Goal: Task Accomplishment & Management: Complete application form

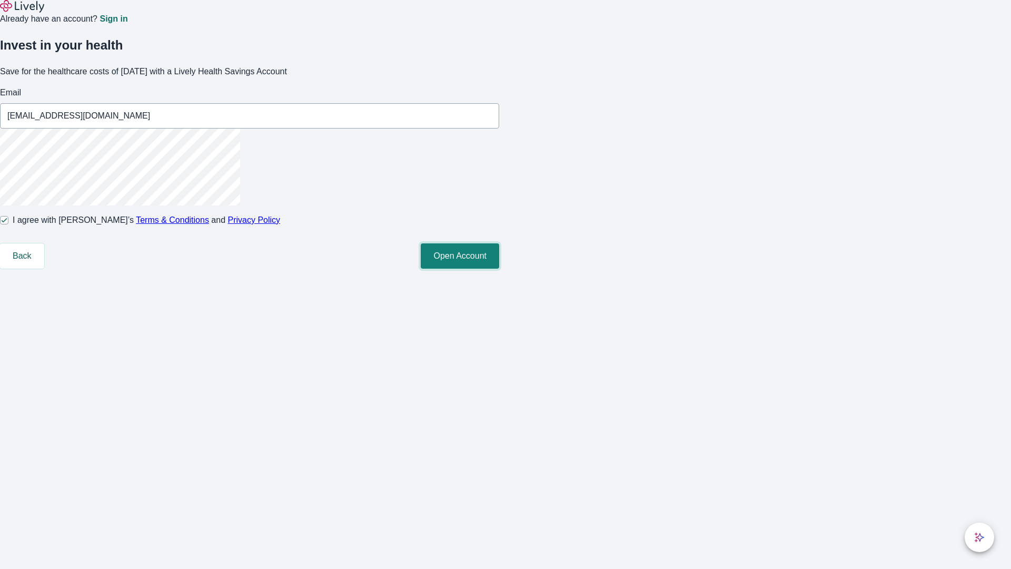
click at [499, 269] on button "Open Account" at bounding box center [460, 255] width 78 height 25
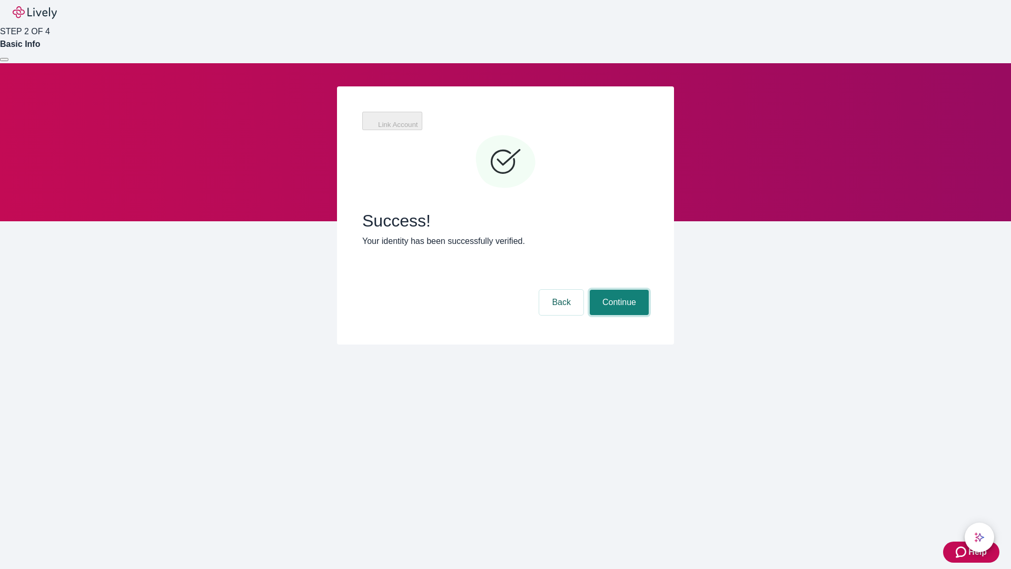
click at [618, 290] on button "Continue" at bounding box center [619, 302] width 59 height 25
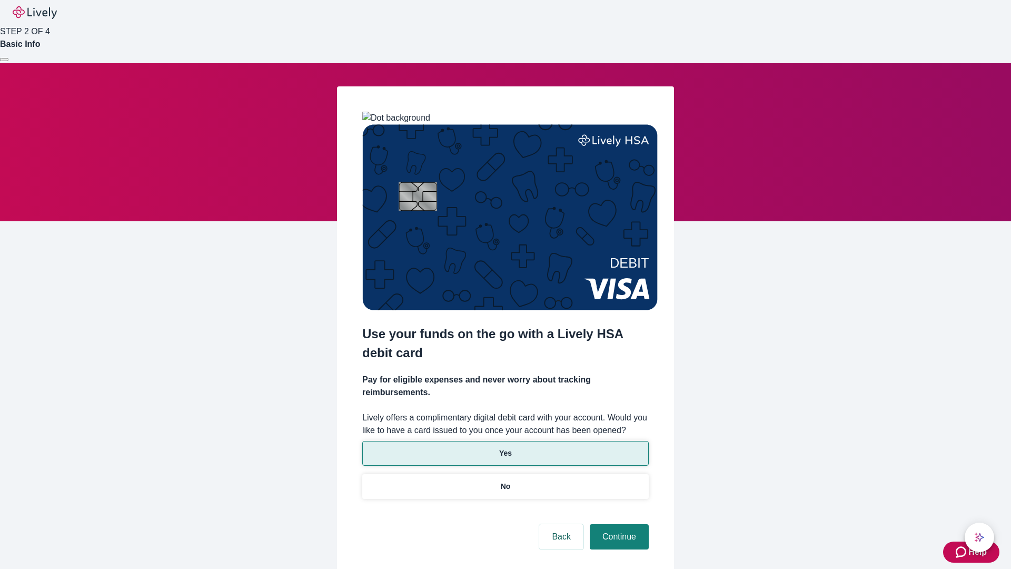
click at [505, 448] on p "Yes" at bounding box center [505, 453] width 13 height 11
click at [618, 524] on button "Continue" at bounding box center [619, 536] width 59 height 25
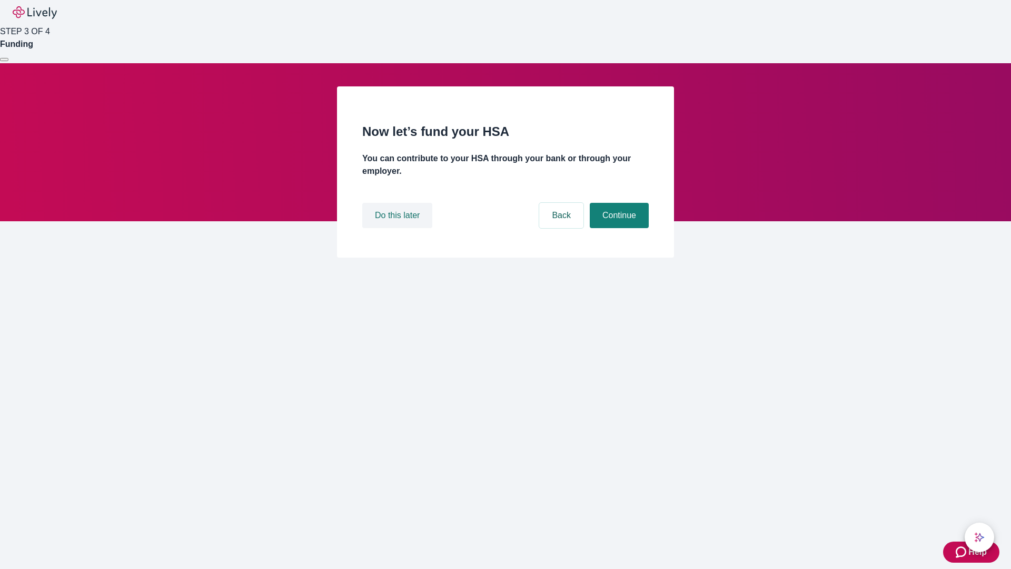
click at [399, 228] on button "Do this later" at bounding box center [397, 215] width 70 height 25
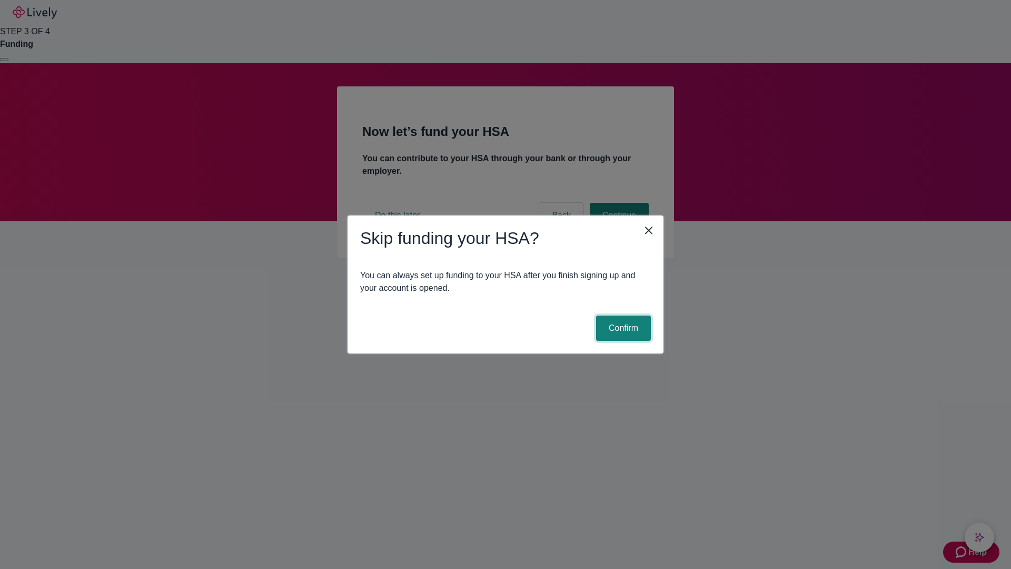
click at [622, 328] on button "Confirm" at bounding box center [623, 328] width 55 height 25
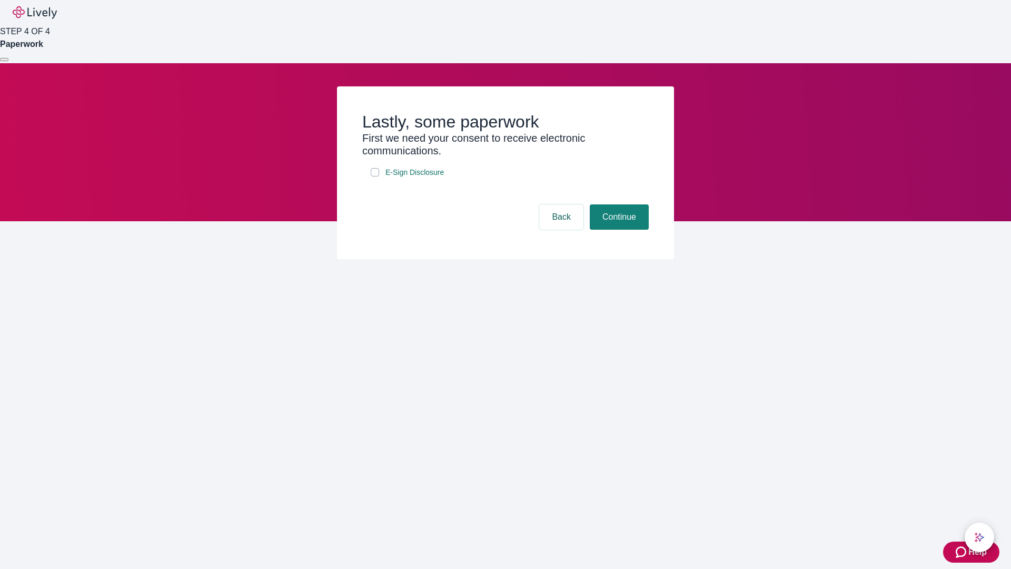
click at [375, 176] on input "E-Sign Disclosure" at bounding box center [375, 172] width 8 height 8
checkbox input "true"
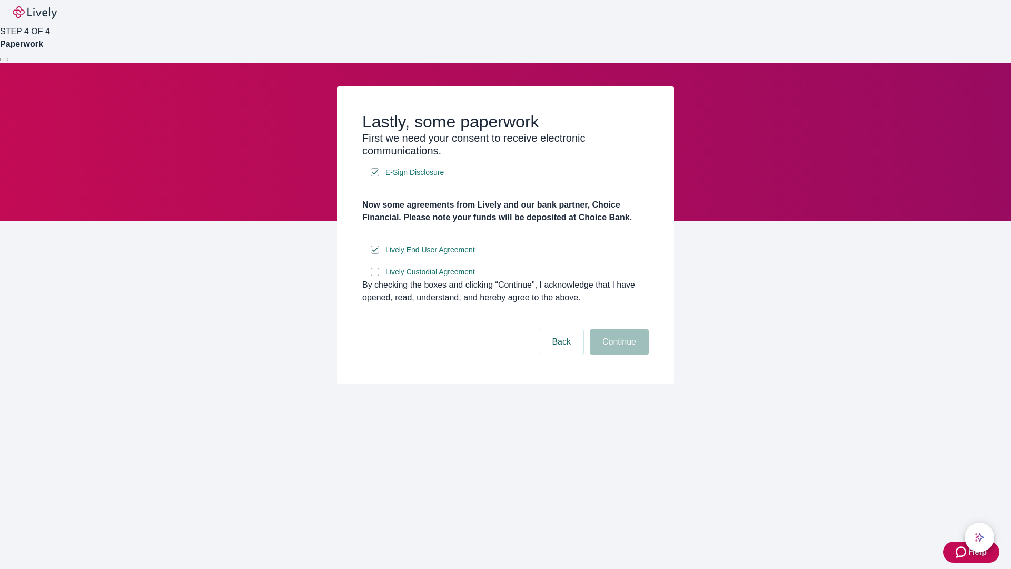
click at [375, 276] on input "Lively Custodial Agreement" at bounding box center [375, 272] width 8 height 8
checkbox input "true"
click at [618, 355] on button "Continue" at bounding box center [619, 341] width 59 height 25
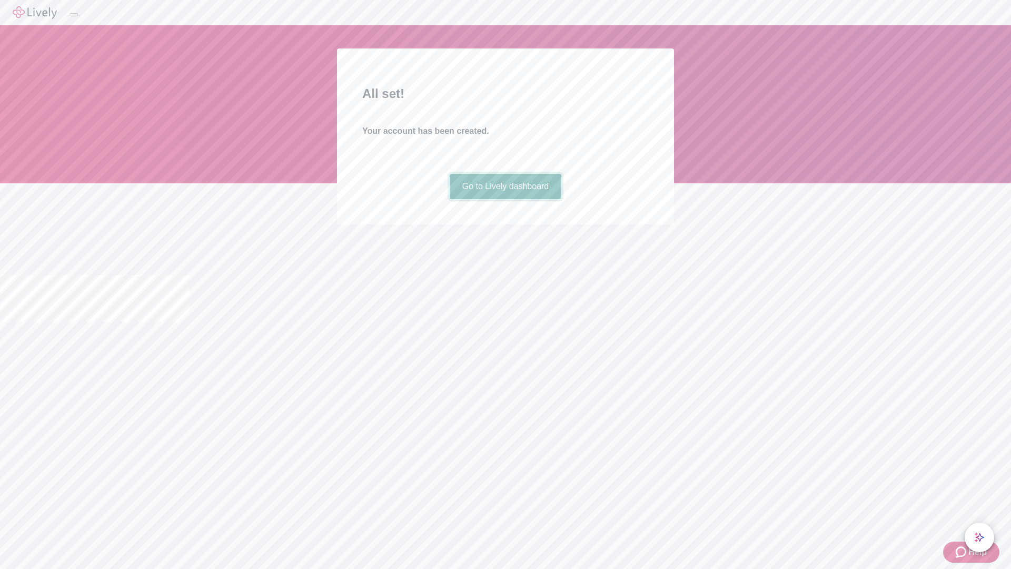
click at [505, 199] on link "Go to Lively dashboard" at bounding box center [506, 186] width 112 height 25
